Goal: Complete application form

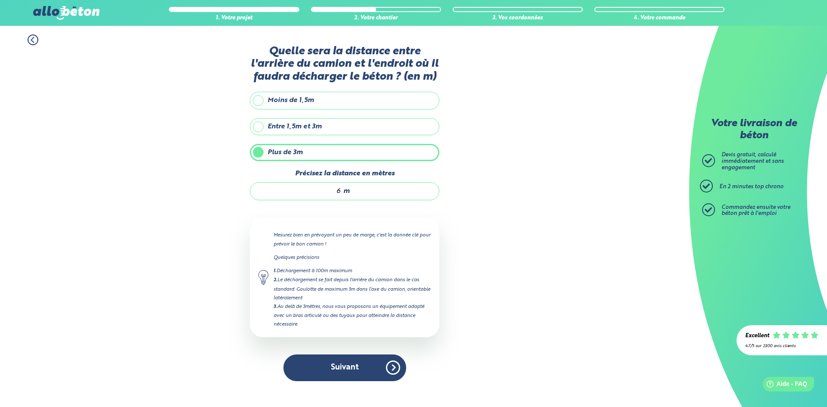
drag, startPoint x: 0, startPoint y: 0, endPoint x: 365, endPoint y: 374, distance: 522.5
click at [365, 374] on button "Suivant" at bounding box center [344, 367] width 123 height 26
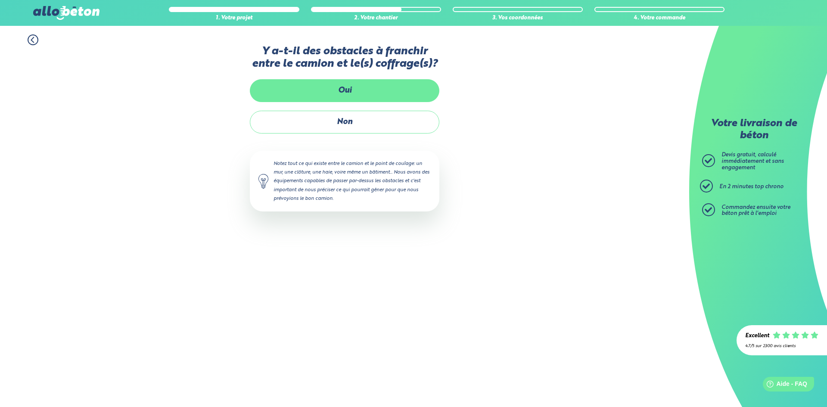
click at [365, 93] on label "Oui" at bounding box center [344, 90] width 189 height 23
click at [0, 0] on input "Oui" at bounding box center [0, 0] width 0 height 0
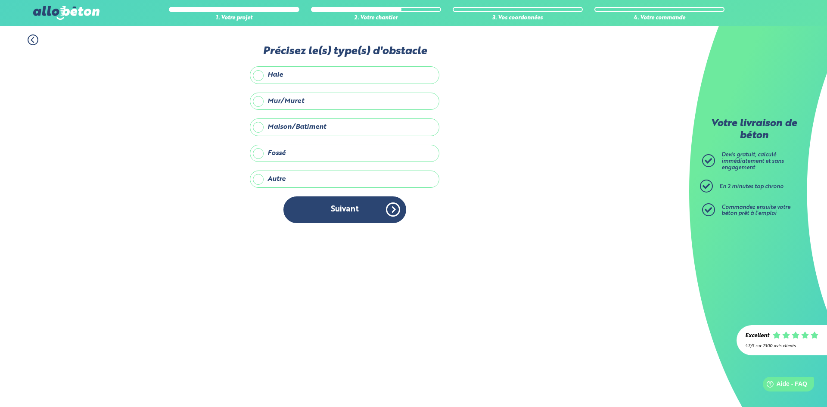
click at [305, 100] on label "Mur/Muret" at bounding box center [344, 101] width 189 height 17
click at [0, 0] on input "Mur/Muret" at bounding box center [0, 0] width 0 height 0
click at [361, 210] on button "Suivant" at bounding box center [344, 209] width 123 height 26
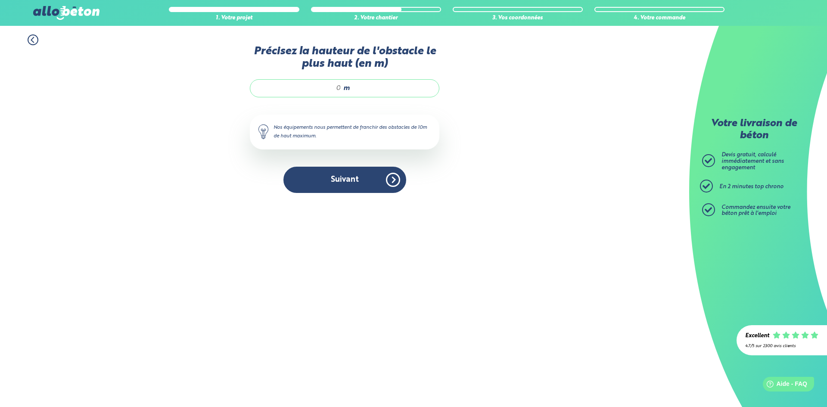
click at [321, 90] on input "Précisez la hauteur de l'obstacle le plus haut (en m)" at bounding box center [300, 88] width 82 height 9
drag, startPoint x: 324, startPoint y: 87, endPoint x: 342, endPoint y: 87, distance: 18.1
click at [341, 88] on input "Précisez la hauteur de l'obstacle le plus haut (en m)" at bounding box center [300, 88] width 82 height 9
type input "2"
click at [355, 187] on button "Suivant" at bounding box center [344, 180] width 123 height 26
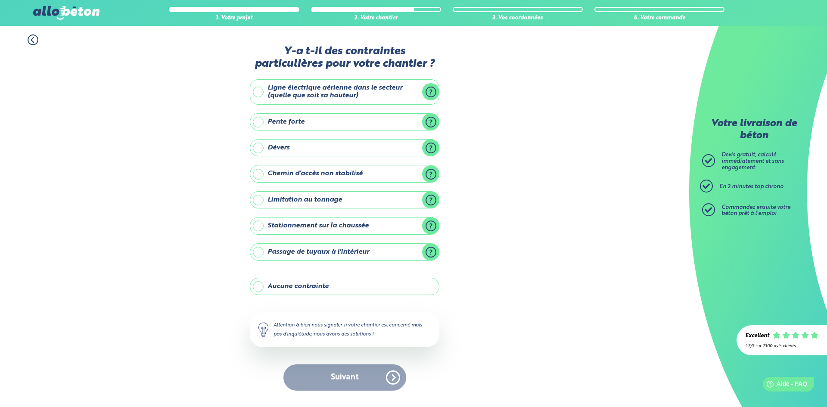
click at [319, 287] on label "Aucune contrainte" at bounding box center [344, 286] width 189 height 17
click at [0, 0] on input "Aucune contrainte" at bounding box center [0, 0] width 0 height 0
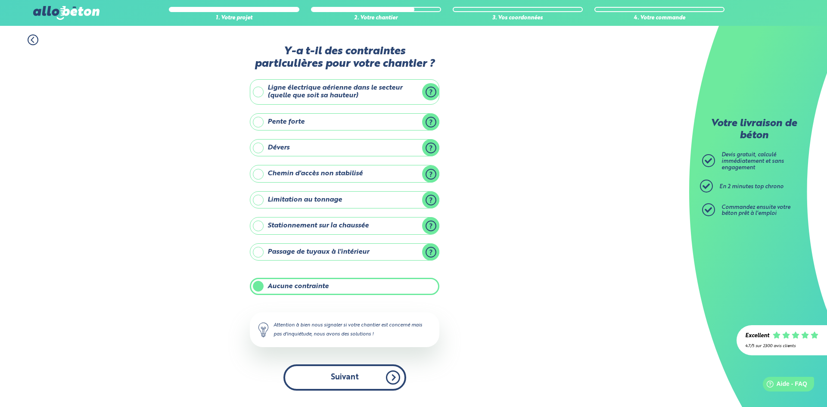
click at [348, 381] on button "Suivant" at bounding box center [344, 377] width 123 height 26
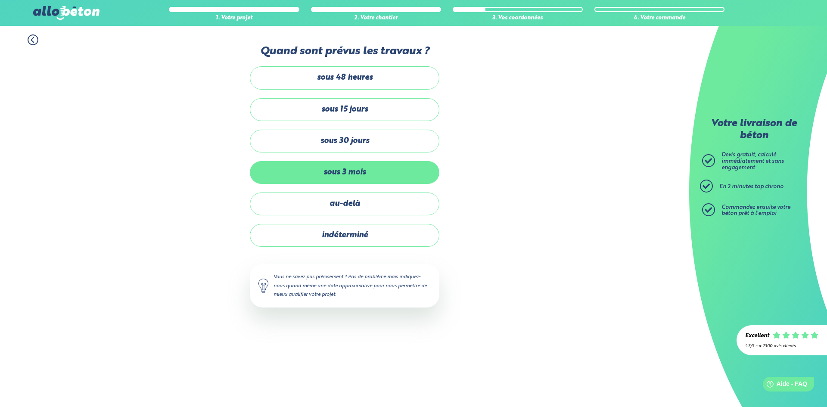
click at [347, 174] on label "sous 3 mois" at bounding box center [344, 172] width 189 height 23
click at [0, 0] on input "sous 3 mois" at bounding box center [0, 0] width 0 height 0
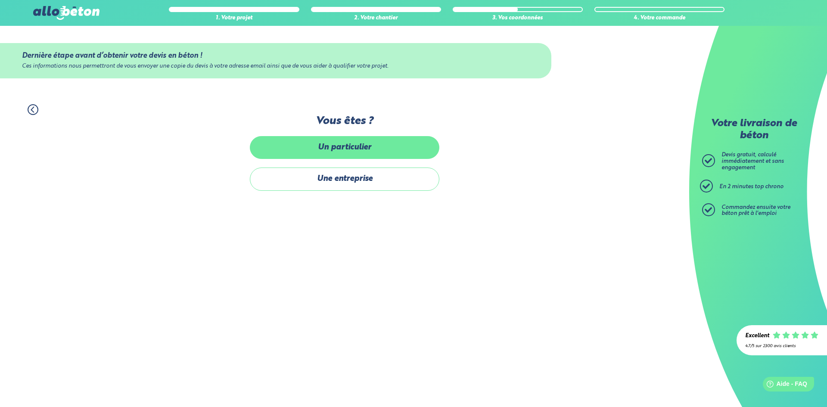
click at [356, 153] on label "Un particulier" at bounding box center [344, 147] width 189 height 23
click at [0, 0] on input "Un particulier" at bounding box center [0, 0] width 0 height 0
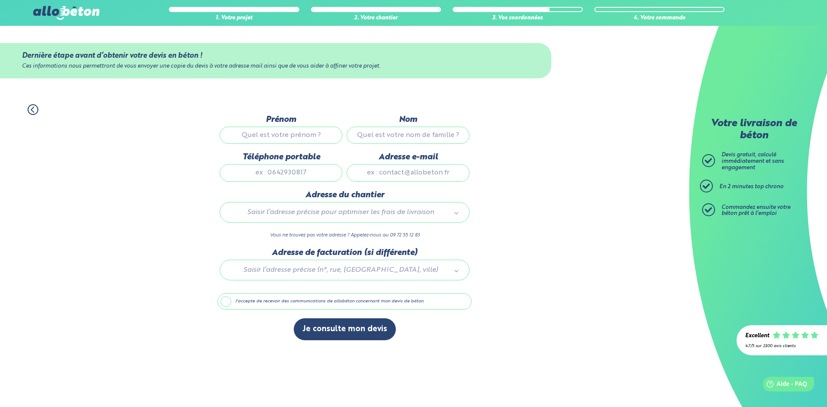
click at [295, 136] on input "Prénom" at bounding box center [281, 135] width 123 height 17
type input "[PERSON_NAME]"
type input "Bertier"
type input "0628576503"
type input "[EMAIL_ADDRESS][DOMAIN_NAME]"
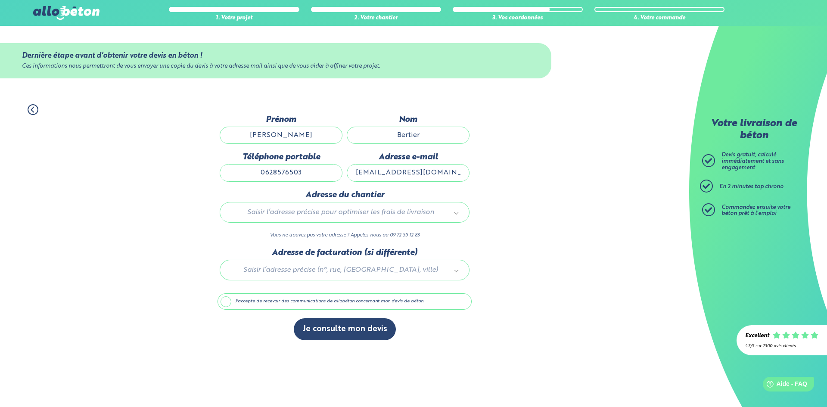
type input "2 la basse chaine"
click at [491, 238] on div "1. Votre projet 2. Votre chantier 3. Vos coordonnées 4. Votre commande Dernière…" at bounding box center [344, 222] width 689 height 253
click at [231, 303] on label "J'accepte de recevoir des communications de allobéton concernant mon devis de b…" at bounding box center [344, 301] width 254 height 16
click at [0, 0] on input "J'accepte de recevoir des communications de allobéton concernant mon devis de b…" at bounding box center [0, 0] width 0 height 0
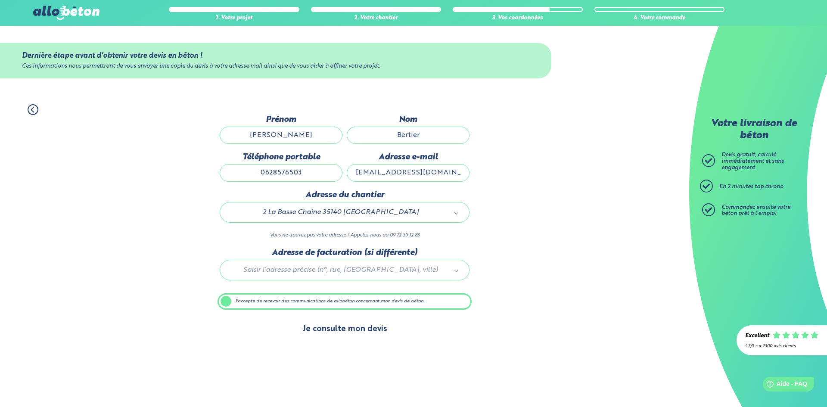
click at [348, 329] on button "Je consulte mon devis" at bounding box center [345, 329] width 102 height 22
